Goal: Task Accomplishment & Management: Manage account settings

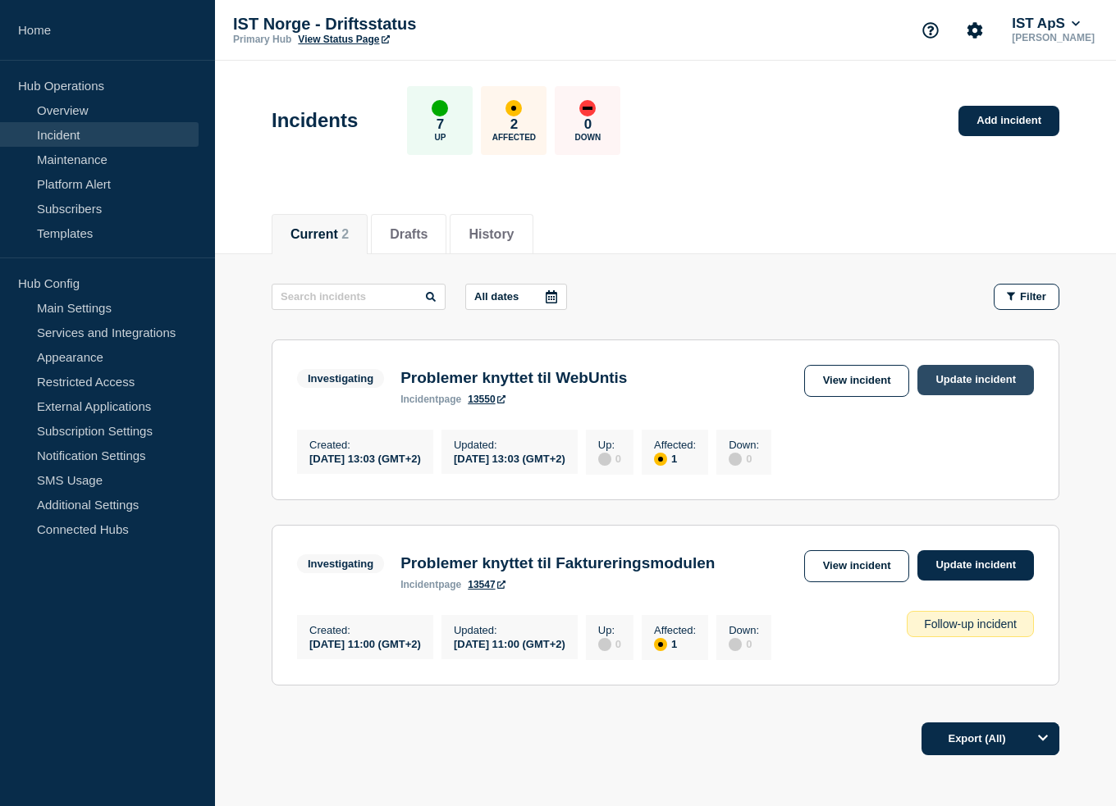
click at [952, 377] on link "Update incident" at bounding box center [975, 380] width 116 height 30
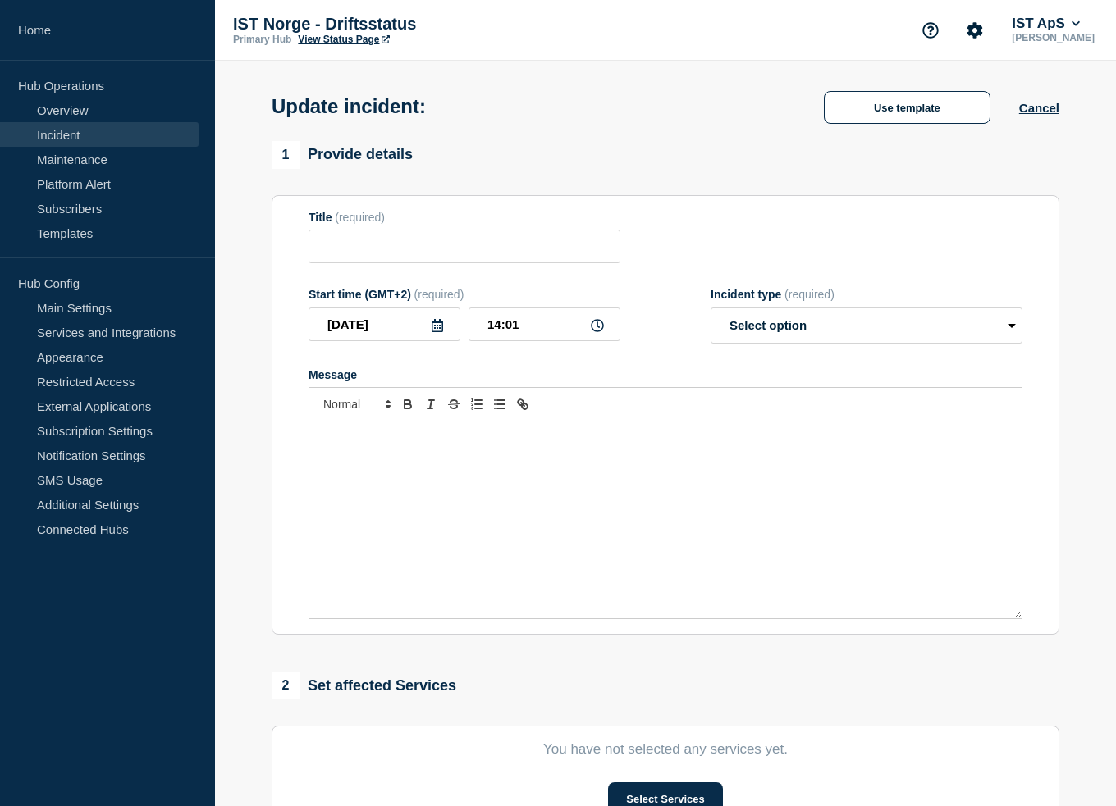
type input "Problemer knyttet til WebUntis"
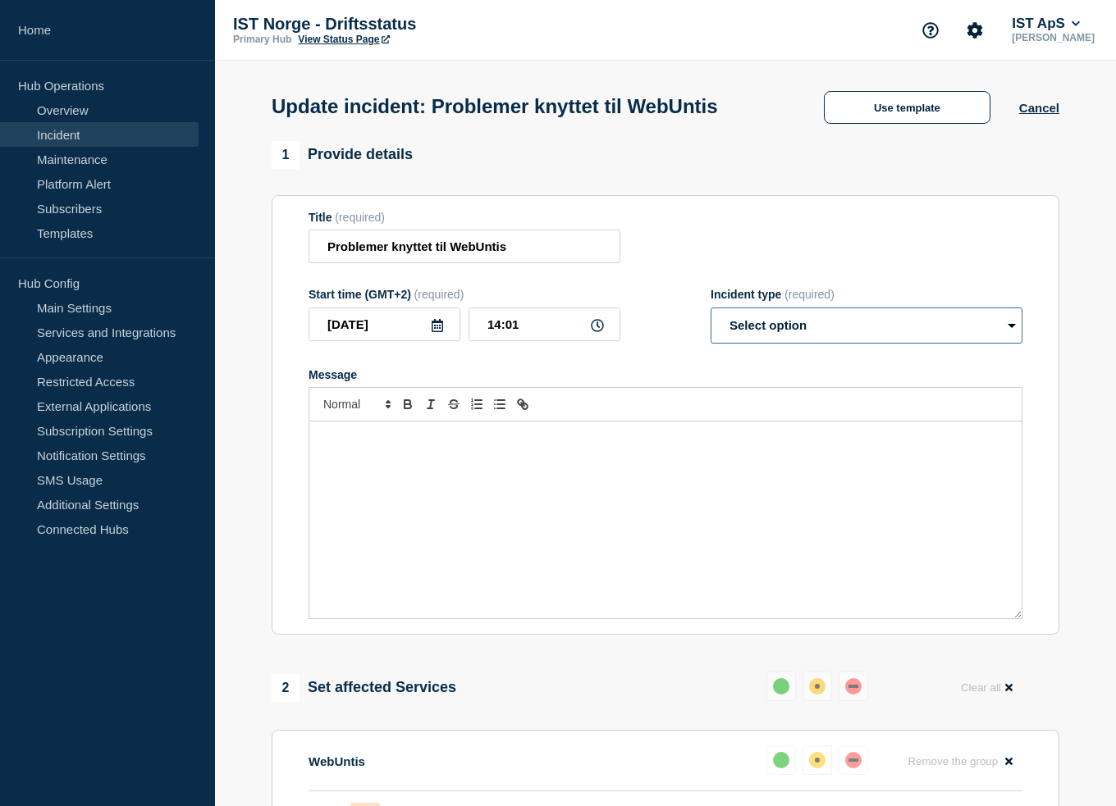
click at [781, 322] on select "Select option Investigating Identified Monitoring Resolved" at bounding box center [866, 326] width 312 height 36
select select "monitoring"
click at [710, 313] on select "Select option Investigating Identified Monitoring Resolved" at bounding box center [866, 326] width 312 height 36
click at [457, 459] on div "Message" at bounding box center [665, 520] width 712 height 197
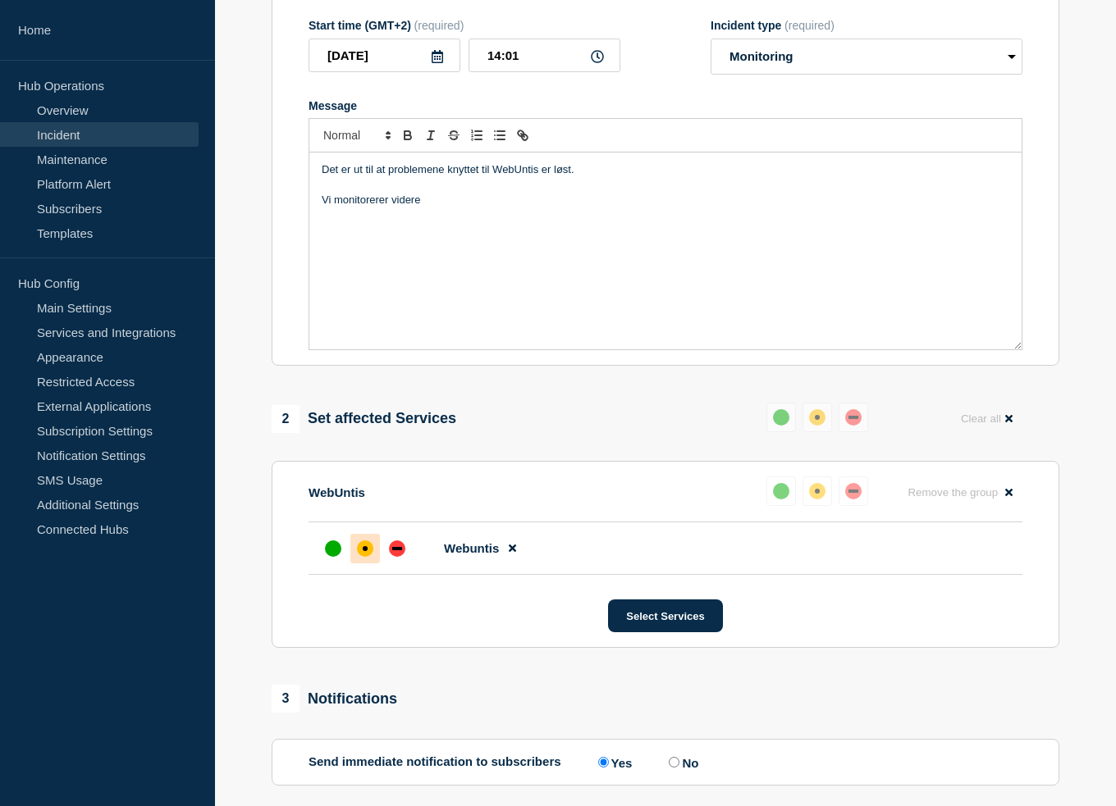
scroll to position [528, 0]
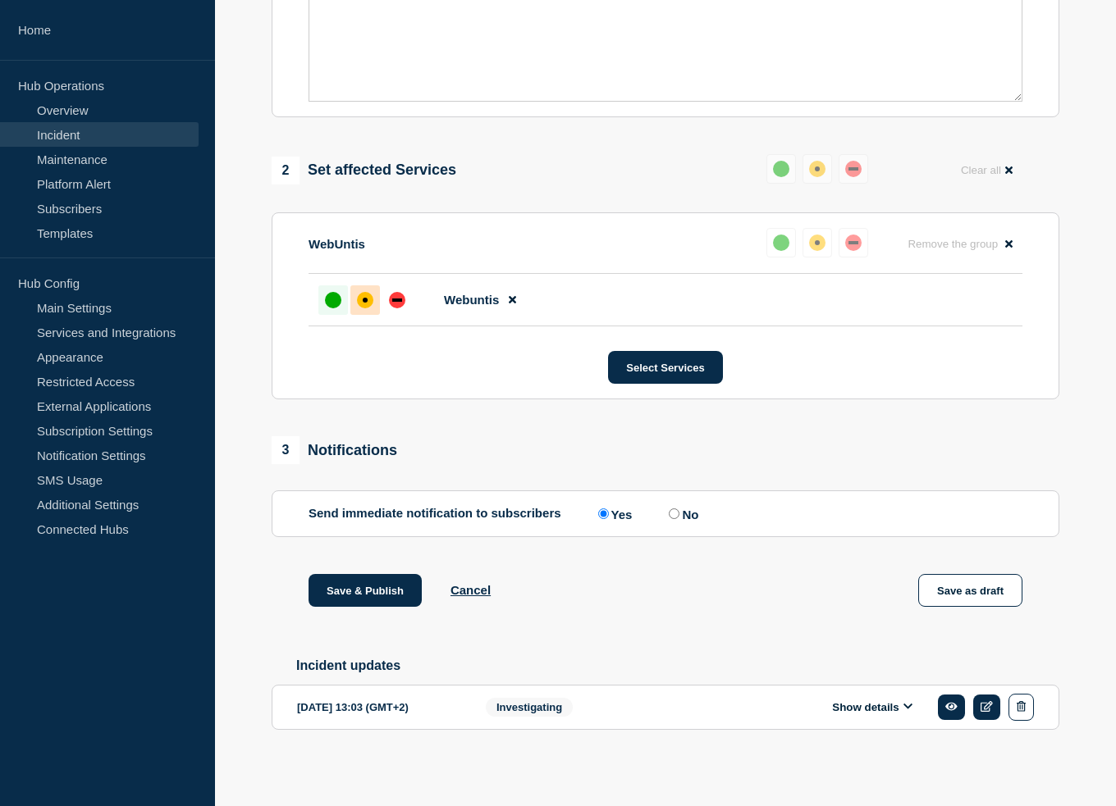
click at [334, 288] on div at bounding box center [333, 300] width 30 height 30
click at [686, 513] on label "No" at bounding box center [681, 514] width 34 height 16
click at [679, 513] on input "No" at bounding box center [674, 514] width 11 height 11
radio input "true"
radio input "false"
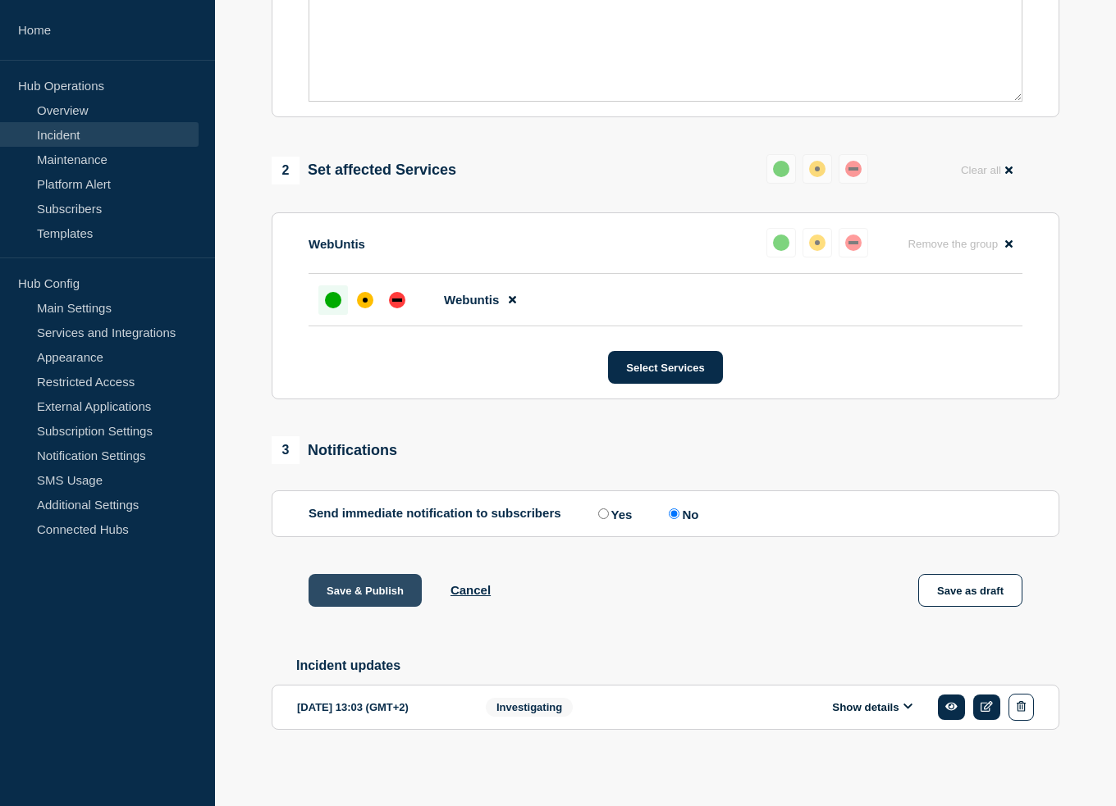
click at [381, 583] on button "Save & Publish" at bounding box center [364, 590] width 113 height 33
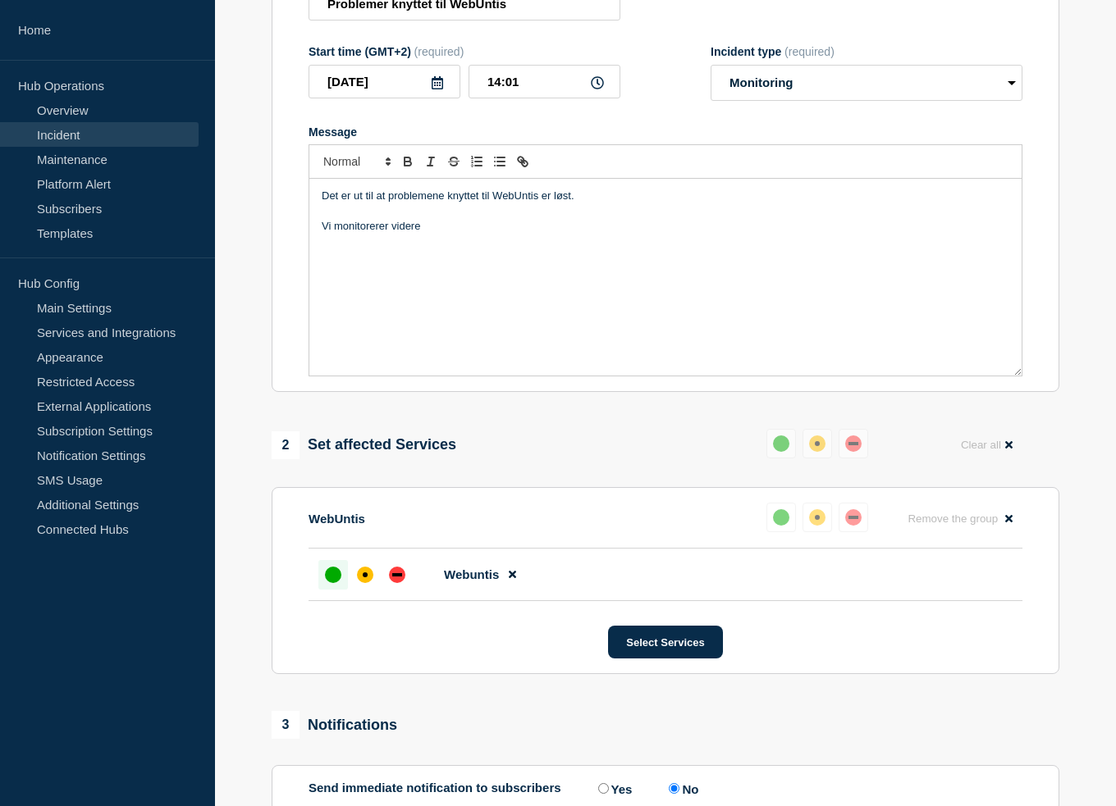
scroll to position [0, 0]
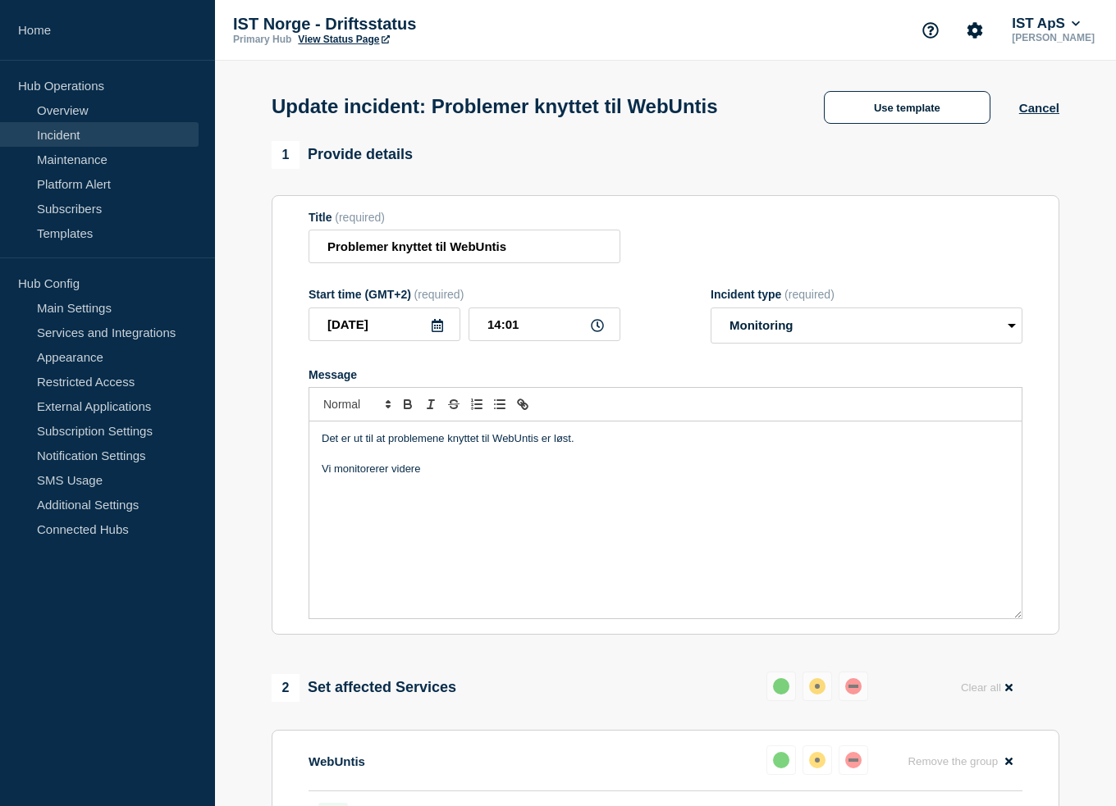
click at [361, 39] on link "View Status Page" at bounding box center [343, 39] width 91 height 11
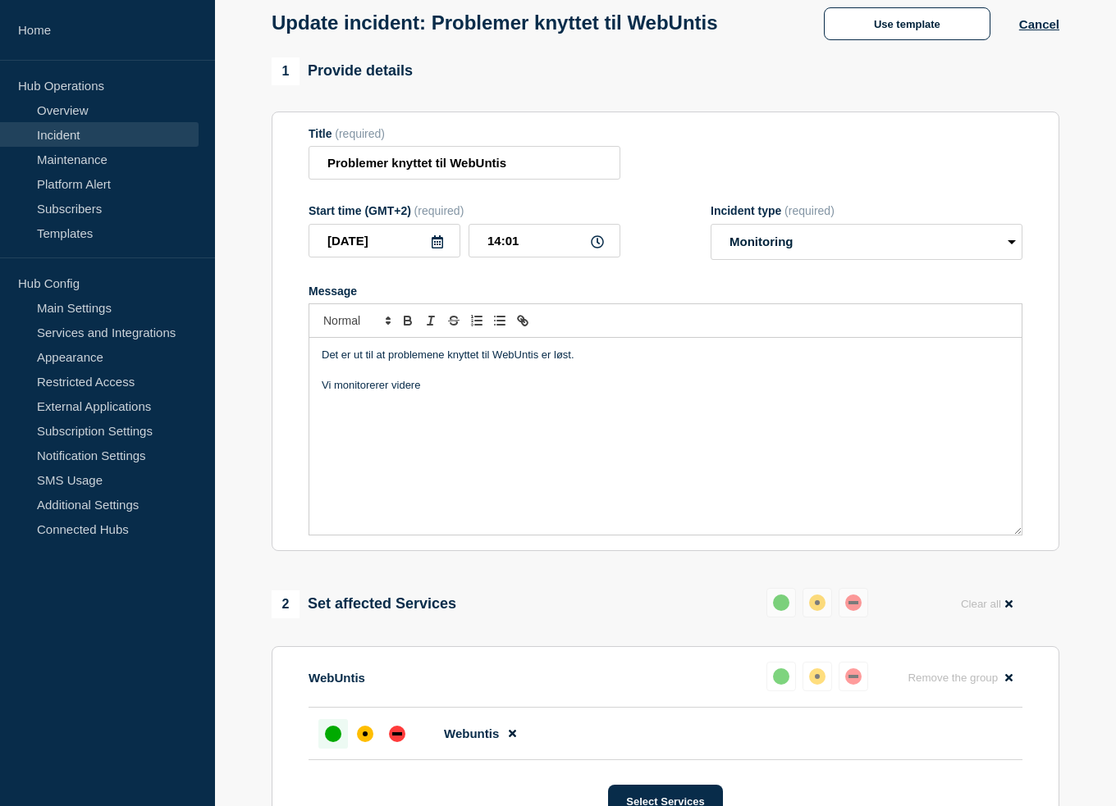
scroll to position [410, 0]
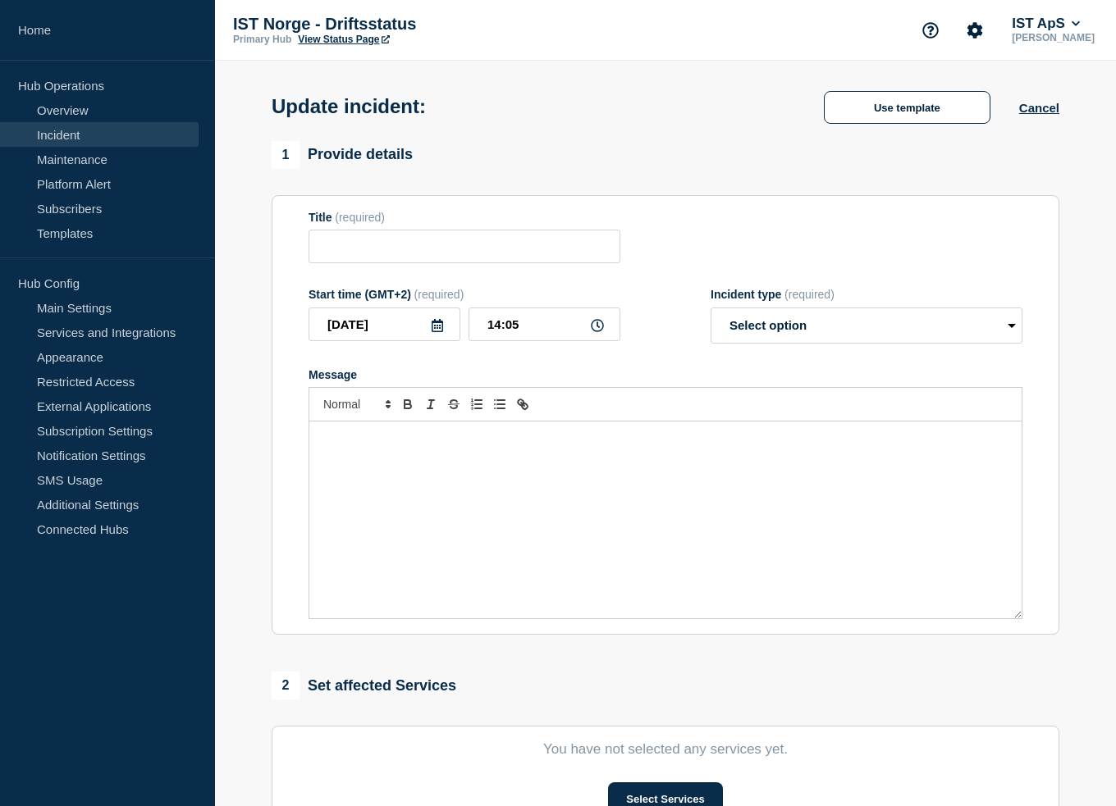
type input "Problemer knyttet til WebUntis"
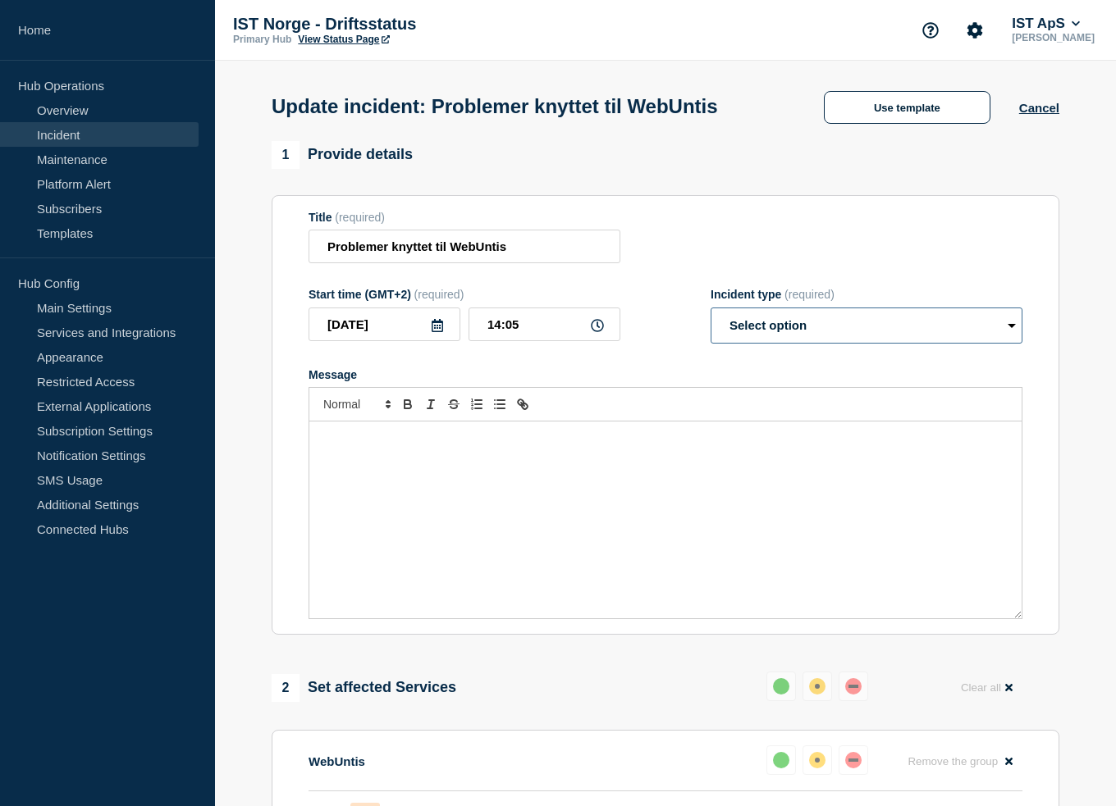
click at [795, 331] on select "Select option Investigating Identified Monitoring Resolved" at bounding box center [866, 326] width 312 height 36
click at [459, 434] on div "Message" at bounding box center [665, 520] width 712 height 197
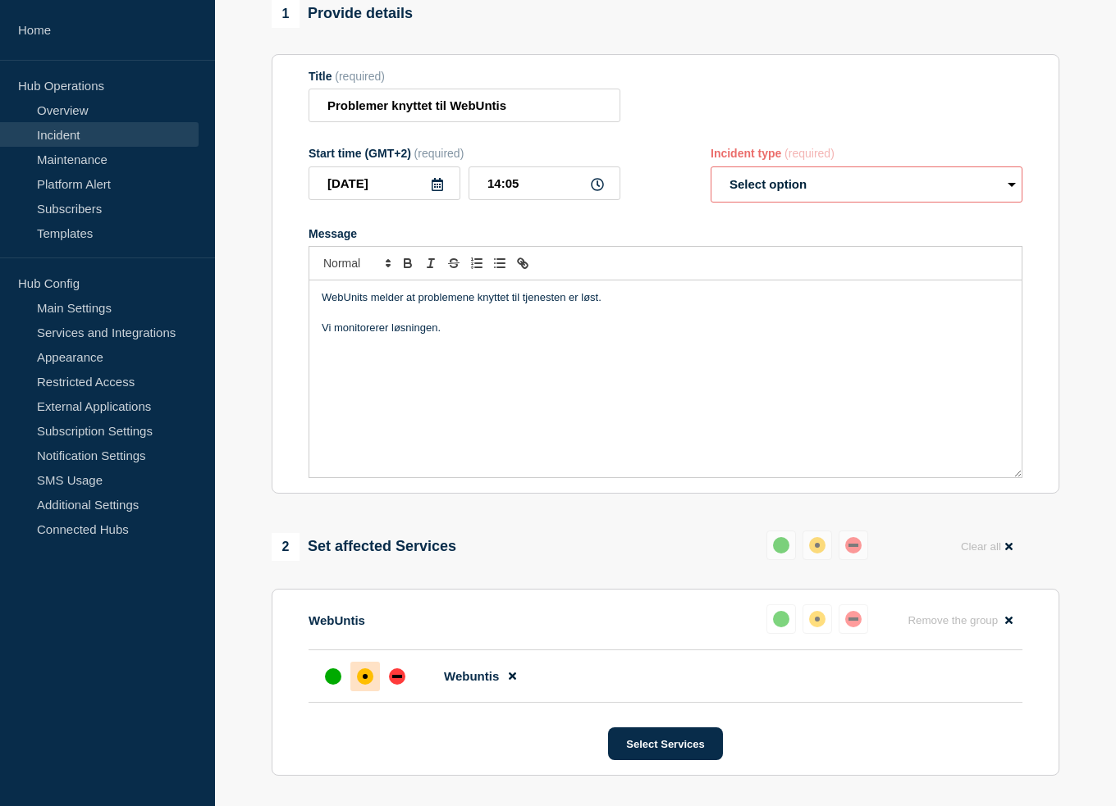
scroll to position [328, 0]
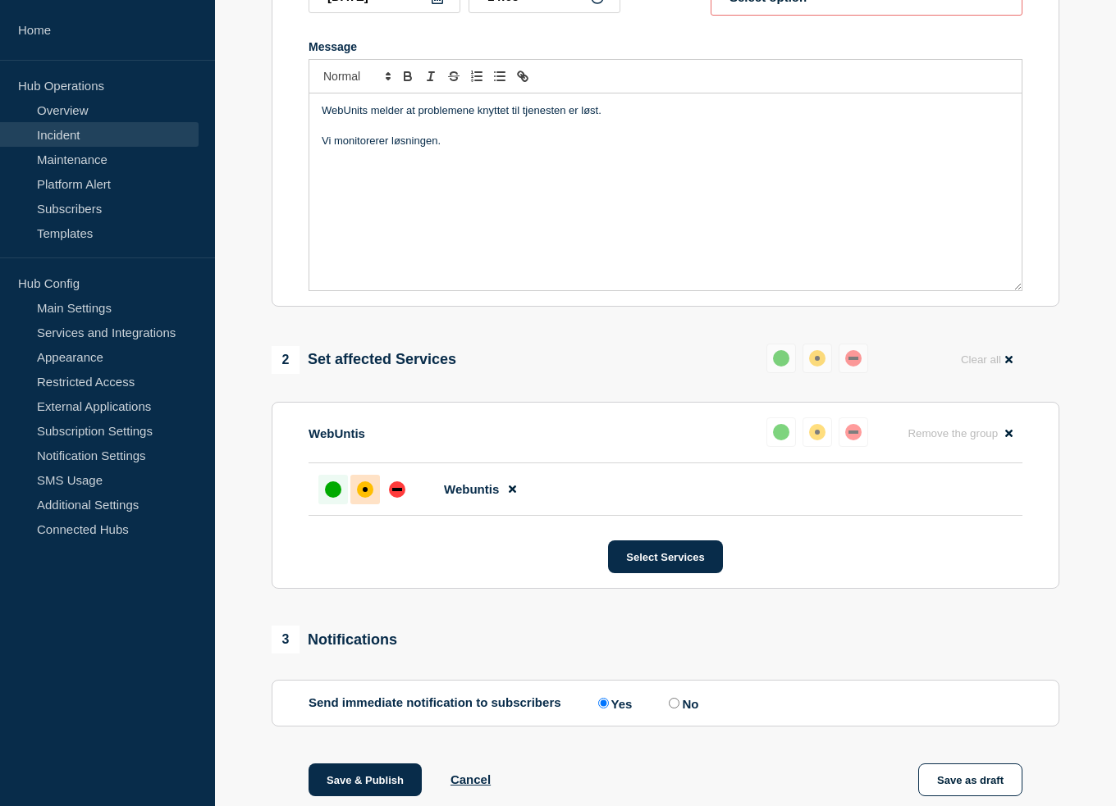
click at [326, 490] on div at bounding box center [333, 490] width 30 height 30
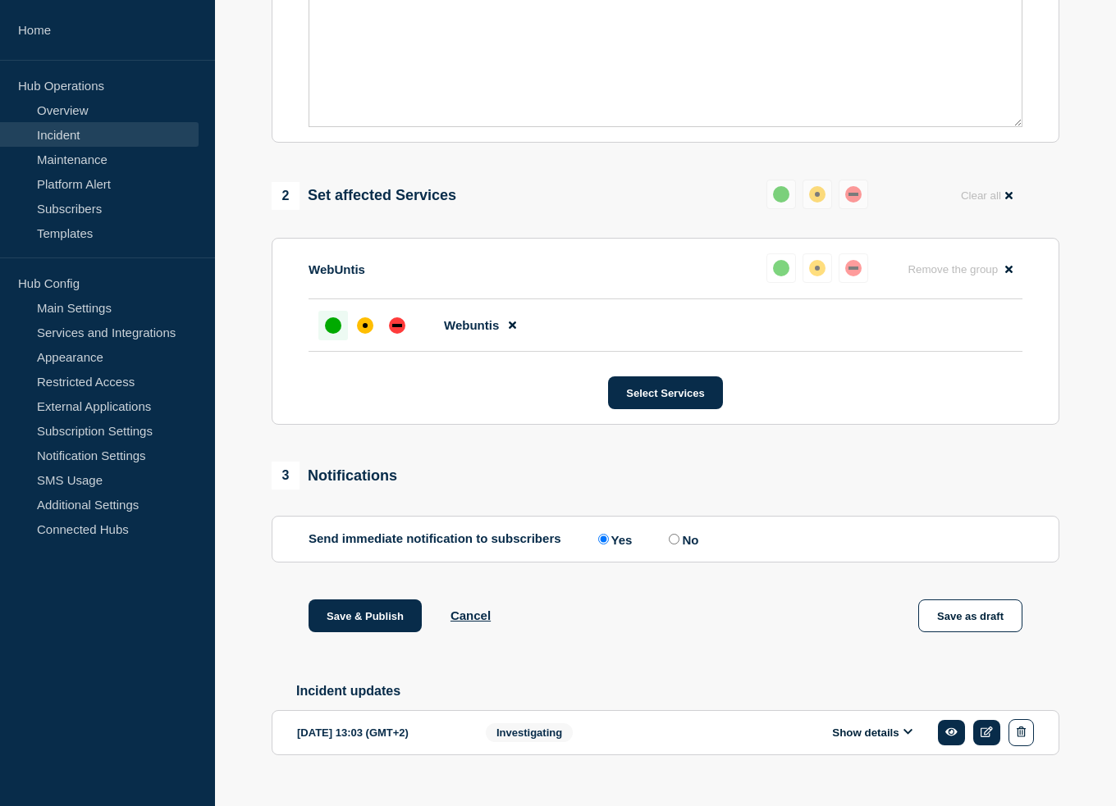
scroll to position [528, 0]
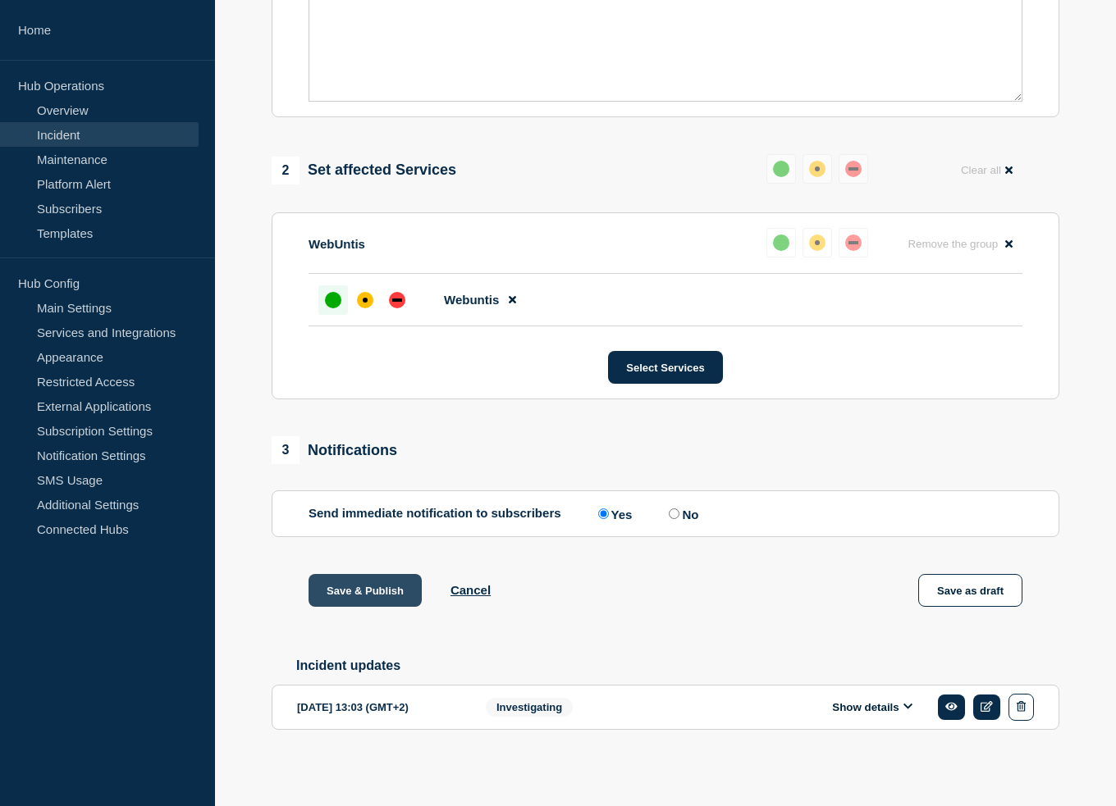
click at [367, 583] on button "Save & Publish" at bounding box center [364, 590] width 113 height 33
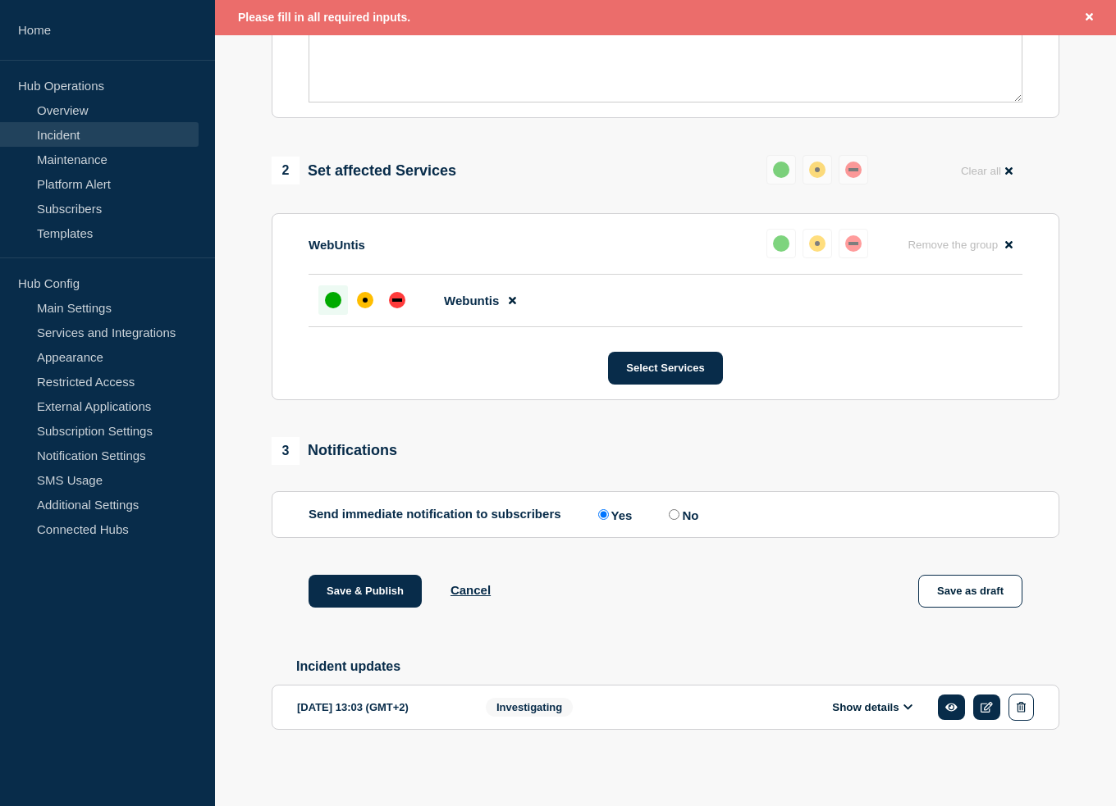
click at [681, 518] on label "No" at bounding box center [681, 515] width 34 height 16
click at [679, 518] on input "No" at bounding box center [674, 514] width 11 height 11
radio input "true"
radio input "false"
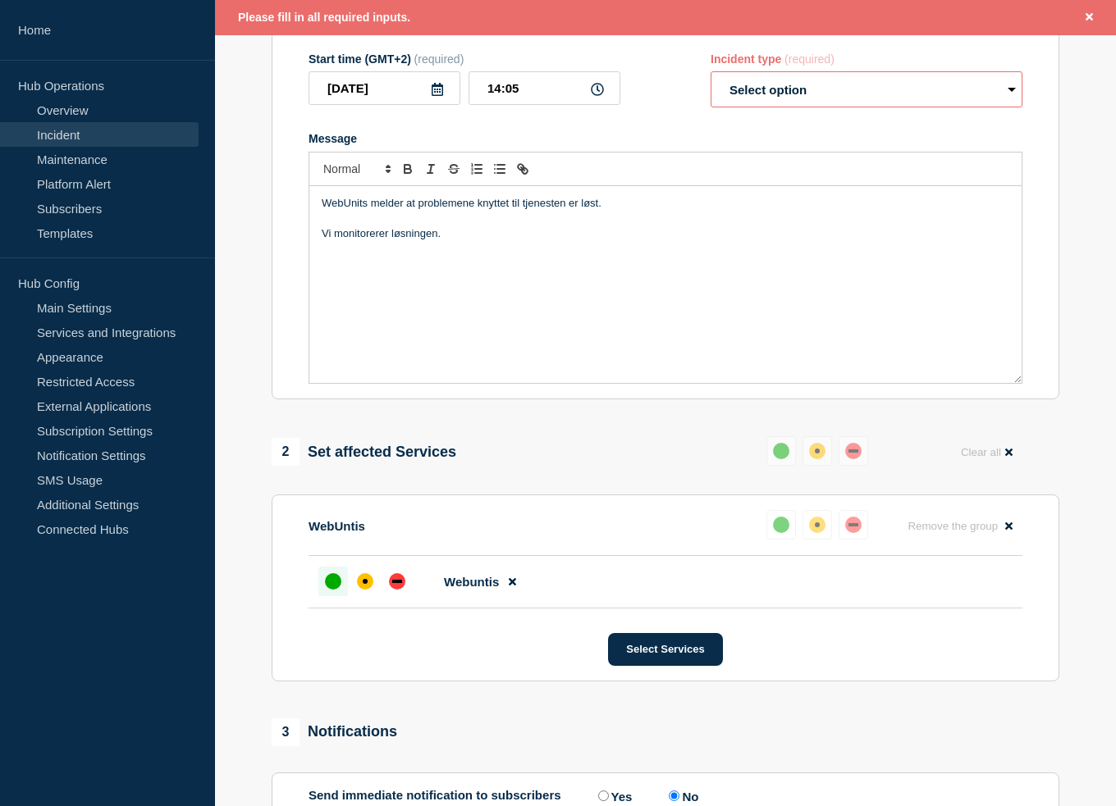
scroll to position [71, 0]
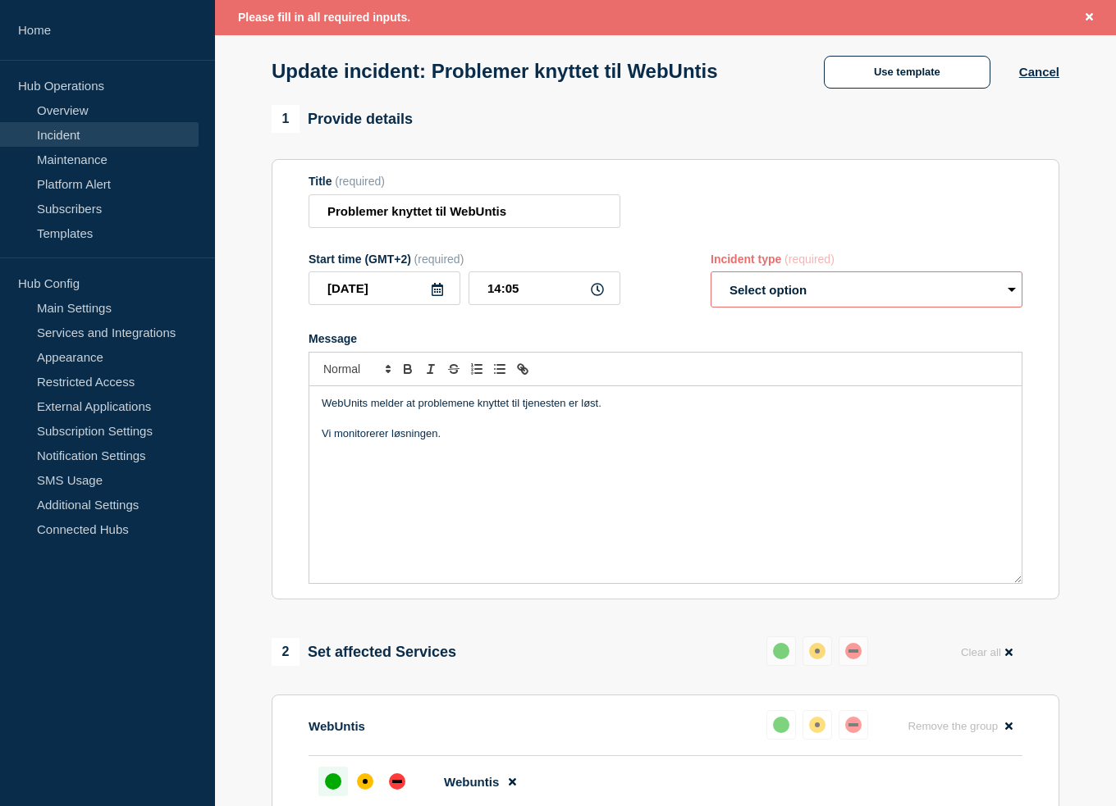
click at [791, 293] on select "Select option Investigating Identified Monitoring Resolved" at bounding box center [866, 290] width 312 height 36
select select "monitoring"
click at [710, 276] on select "Select option Investigating Identified Monitoring Resolved" at bounding box center [866, 290] width 312 height 36
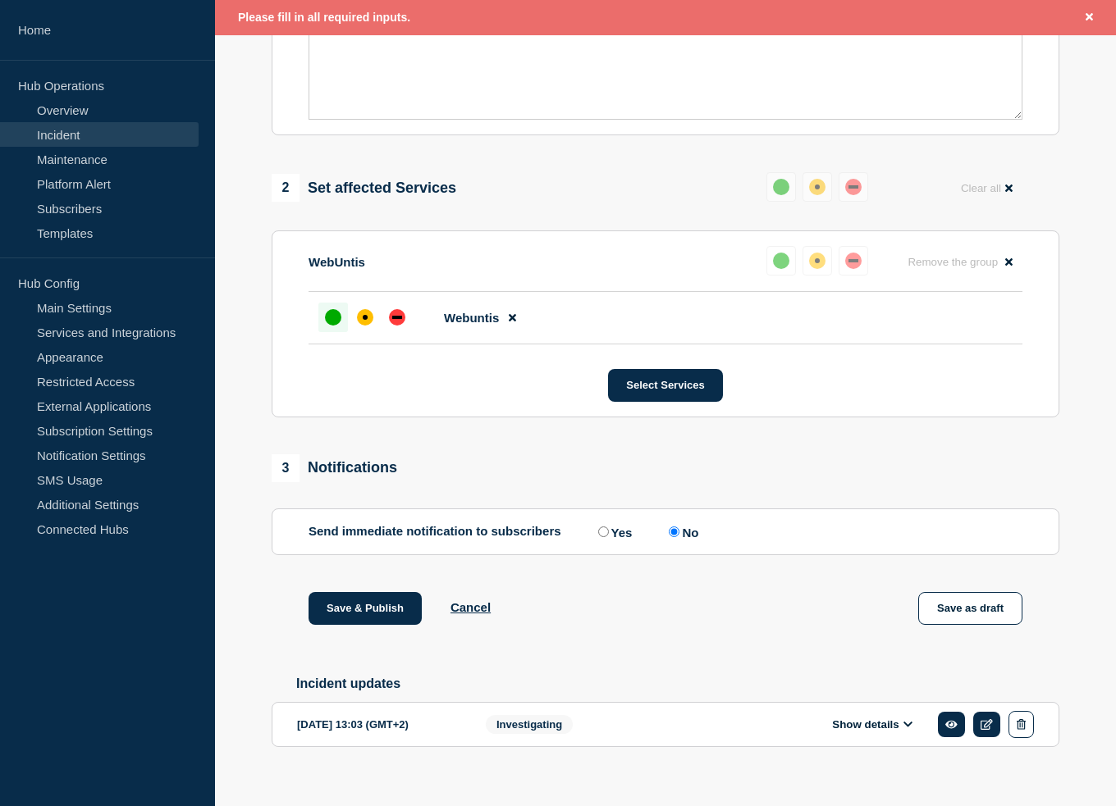
scroll to position [563, 0]
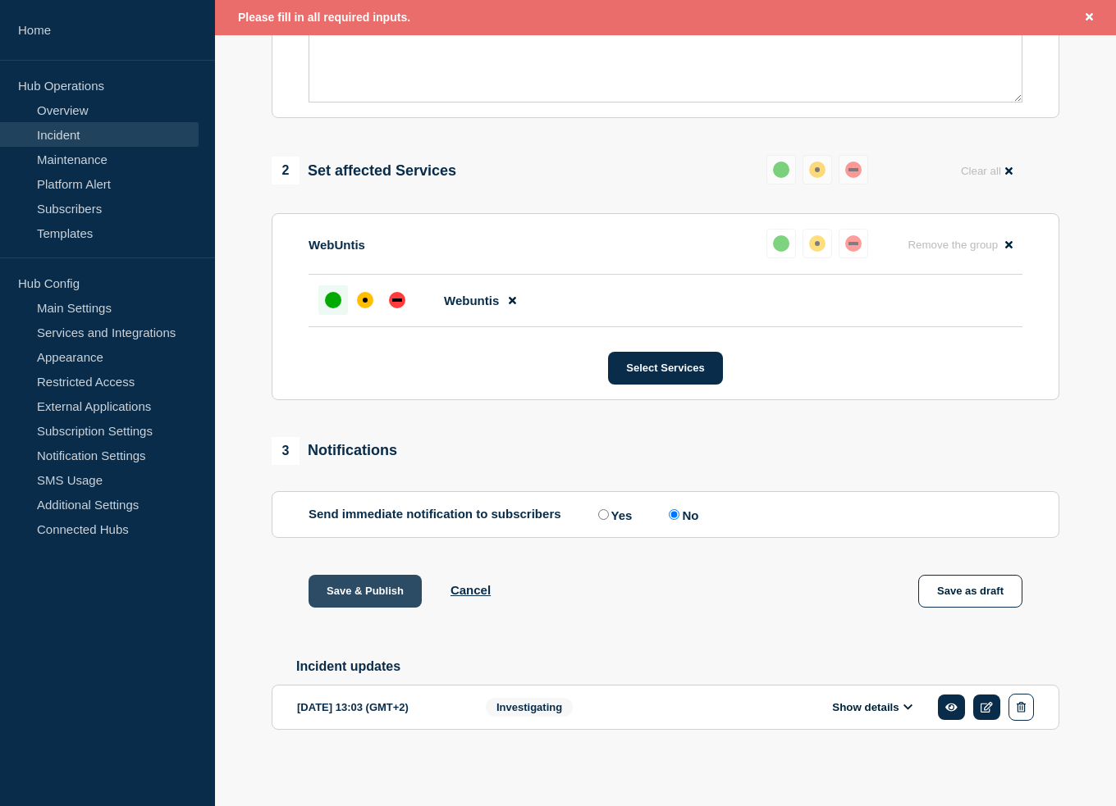
click at [377, 590] on button "Save & Publish" at bounding box center [364, 591] width 113 height 33
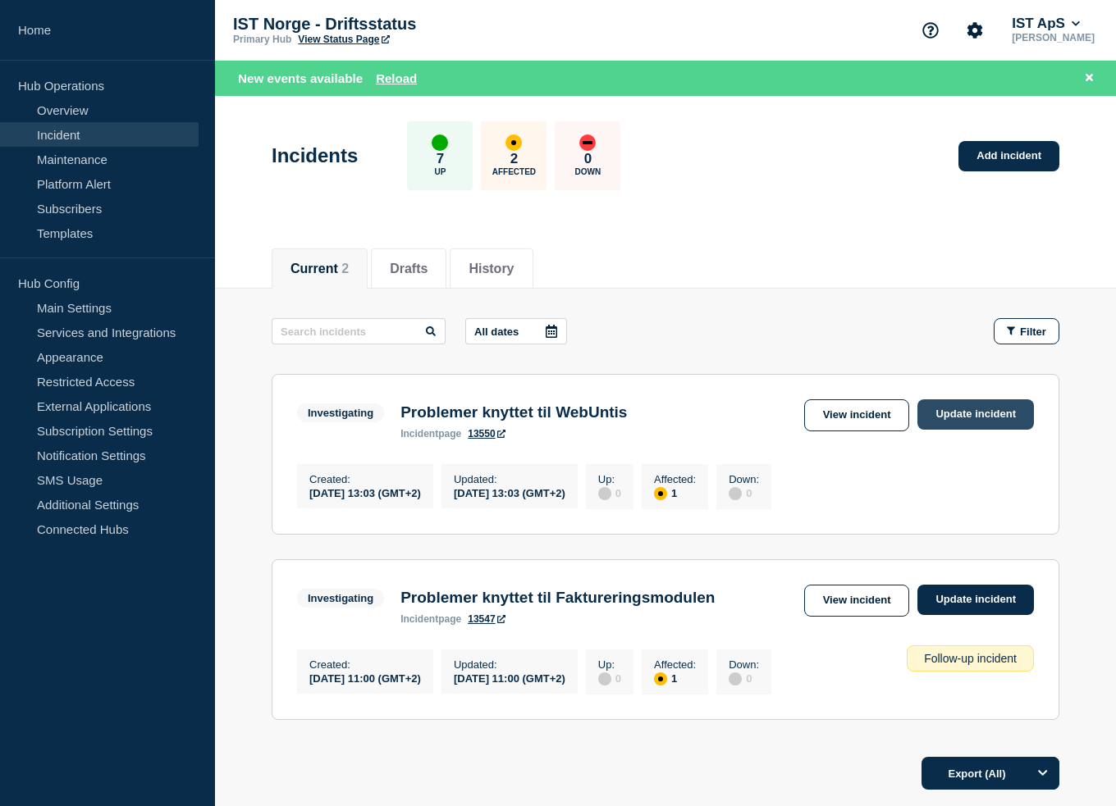
click at [969, 417] on link "Update incident" at bounding box center [975, 414] width 116 height 30
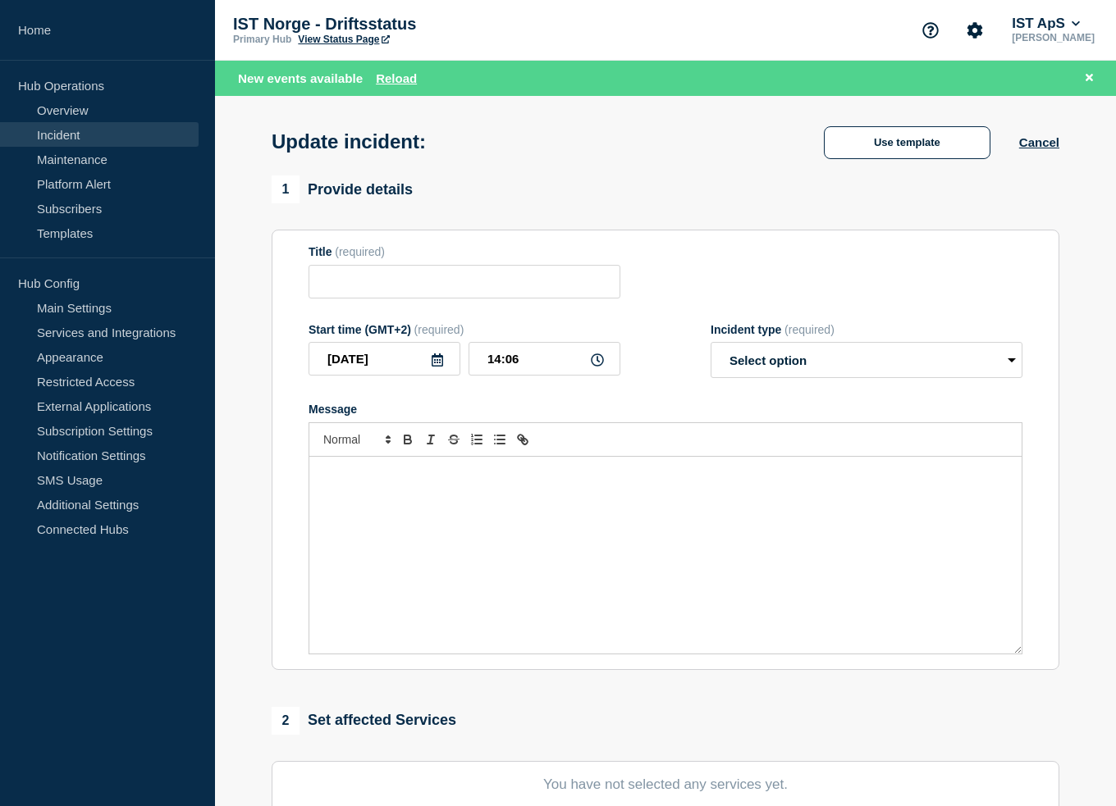
type input "Problemer knyttet til WebUntis"
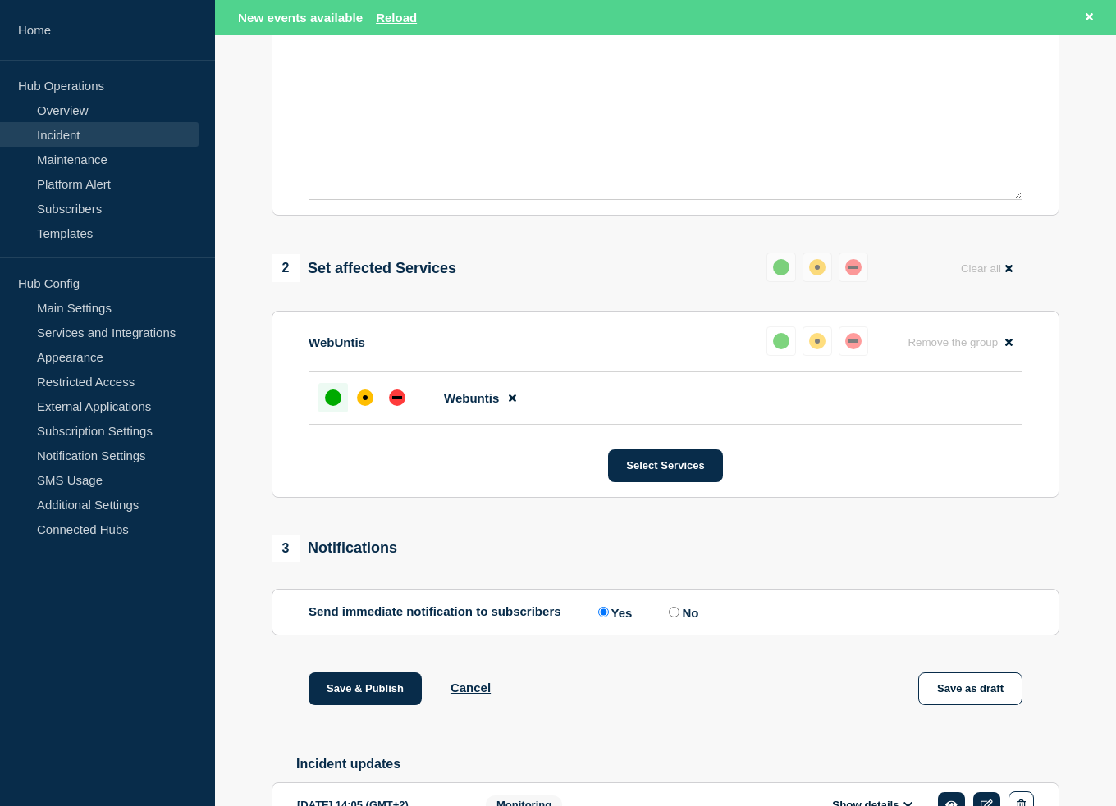
scroll to position [492, 0]
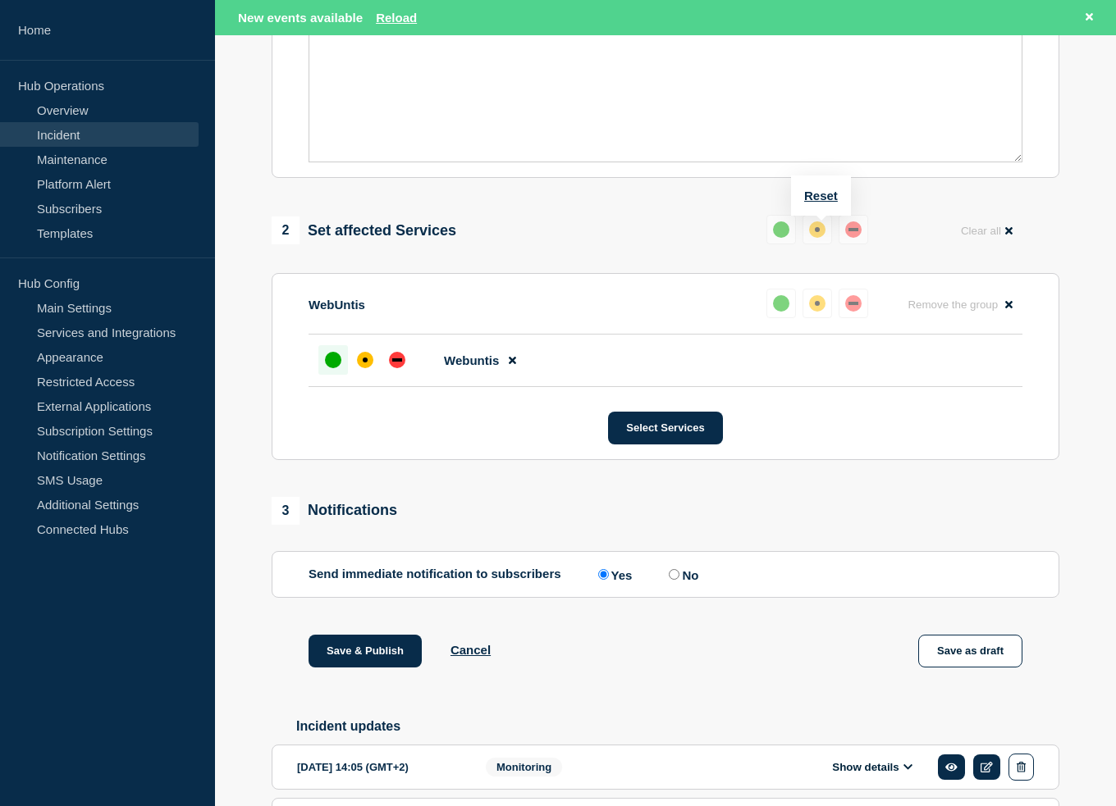
click at [774, 233] on div "up" at bounding box center [781, 229] width 16 height 16
click at [329, 375] on div at bounding box center [333, 360] width 30 height 30
click at [784, 232] on div "up" at bounding box center [781, 229] width 16 height 16
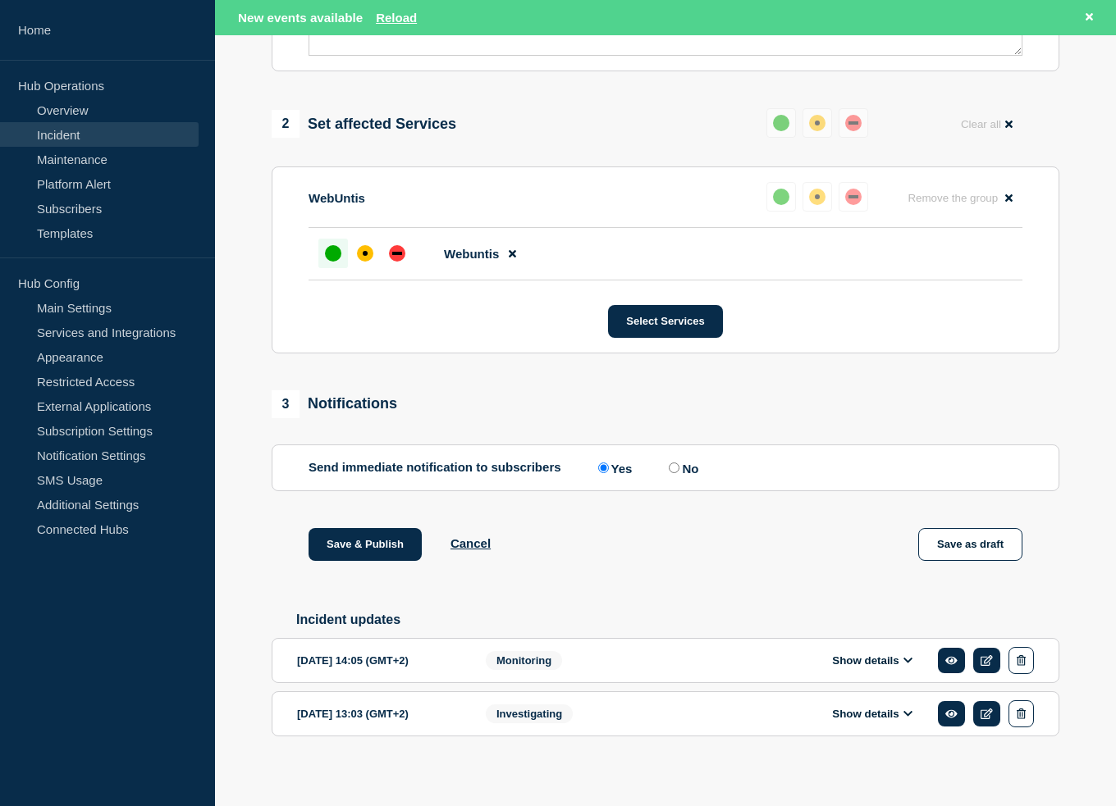
scroll to position [616, 0]
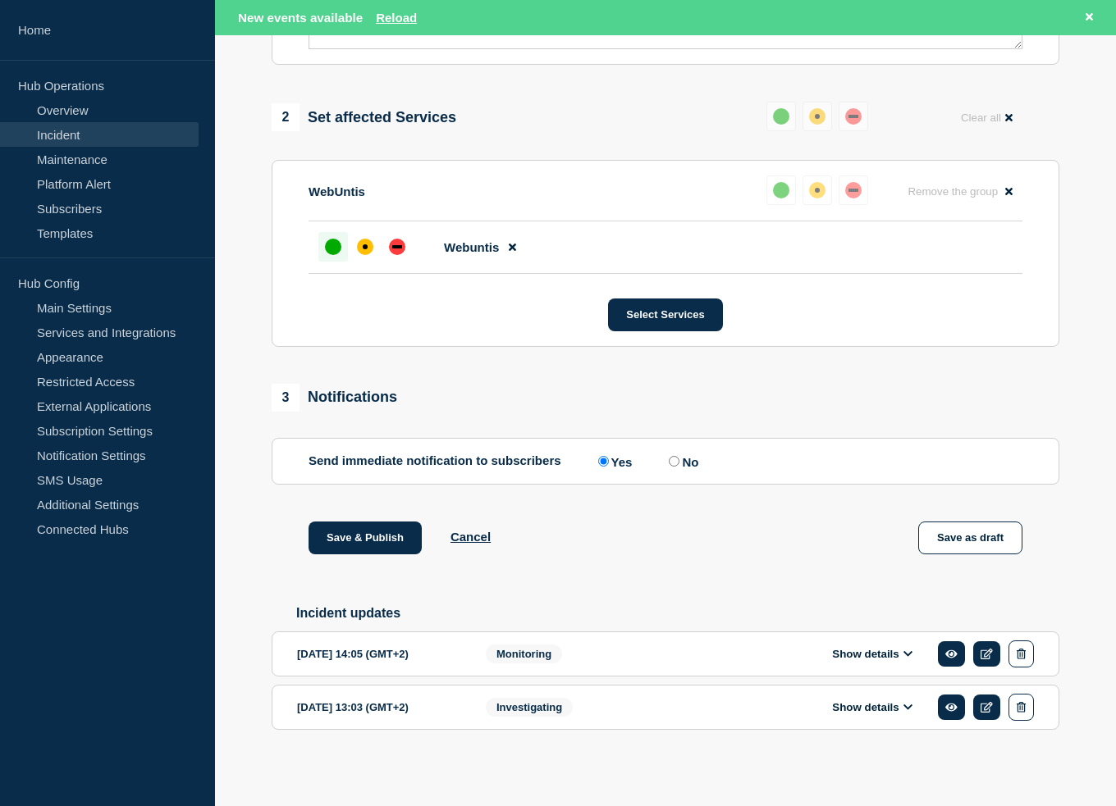
click at [907, 649] on icon at bounding box center [908, 654] width 10 height 11
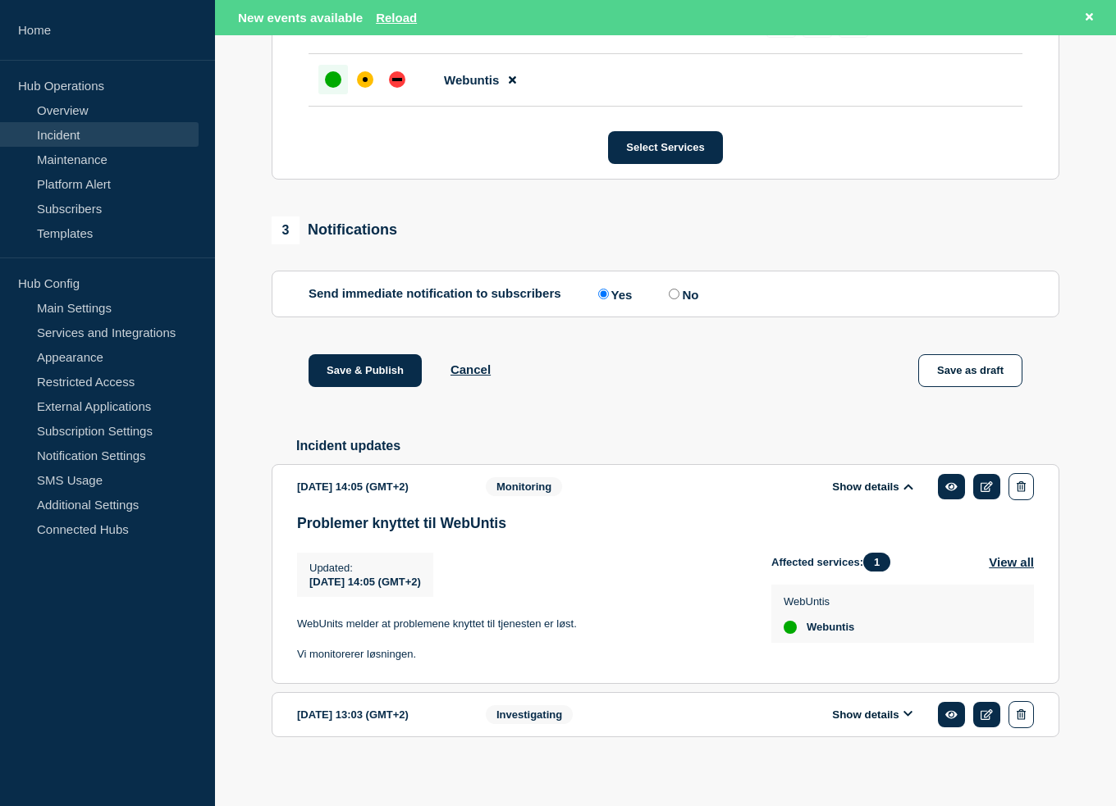
scroll to position [780, 0]
